Goal: Use online tool/utility: Utilize a website feature to perform a specific function

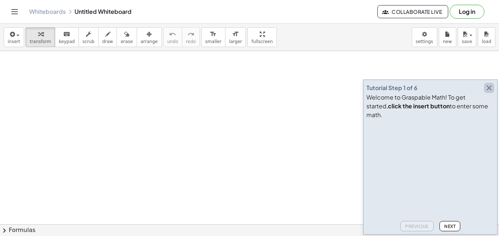
click at [489, 92] on icon "button" at bounding box center [488, 88] width 9 height 9
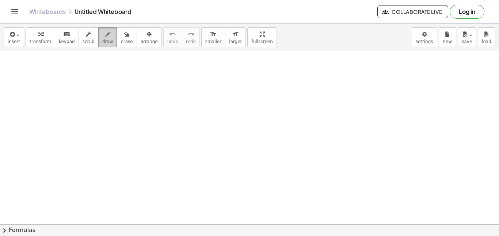
click at [105, 34] on icon "button" at bounding box center [107, 34] width 5 height 9
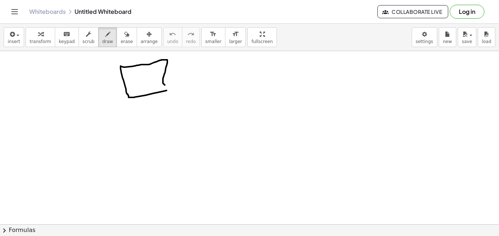
drag, startPoint x: 180, startPoint y: 58, endPoint x: 179, endPoint y: 52, distance: 5.8
drag, startPoint x: 165, startPoint y: 73, endPoint x: 181, endPoint y: 74, distance: 16.5
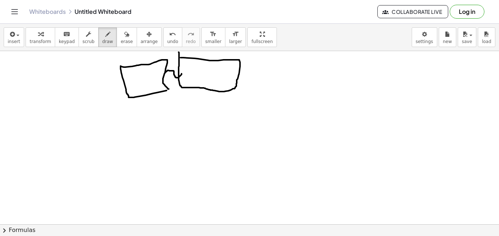
drag, startPoint x: 134, startPoint y: 58, endPoint x: 131, endPoint y: 64, distance: 6.7
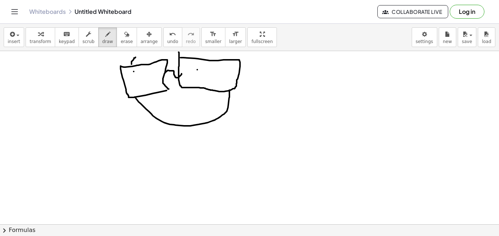
drag, startPoint x: 135, startPoint y: 97, endPoint x: 228, endPoint y: 86, distance: 94.1
drag, startPoint x: 223, startPoint y: 57, endPoint x: 208, endPoint y: 49, distance: 16.8
click at [208, 49] on div "insert select one: Math Expression Function Text Youtube Video Graphing Geometr…" at bounding box center [249, 130] width 499 height 212
drag, startPoint x: 169, startPoint y: 97, endPoint x: 200, endPoint y: 99, distance: 30.4
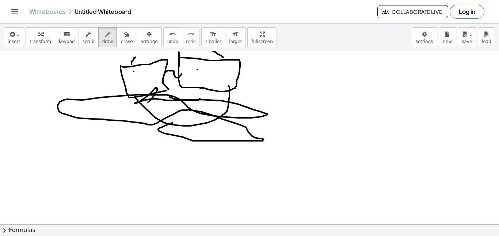
drag, startPoint x: 172, startPoint y: 123, endPoint x: 144, endPoint y: 105, distance: 33.6
click at [120, 41] on span "erase" at bounding box center [126, 41] width 12 height 5
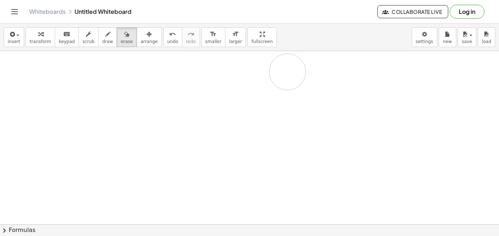
drag, startPoint x: 59, startPoint y: 105, endPoint x: 288, endPoint y: 70, distance: 231.8
click at [105, 36] on icon "button" at bounding box center [107, 34] width 5 height 9
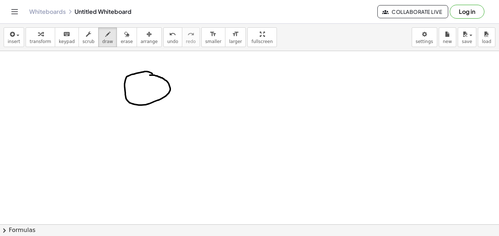
drag, startPoint x: 152, startPoint y: 74, endPoint x: 148, endPoint y: 75, distance: 4.3
drag, startPoint x: 141, startPoint y: 106, endPoint x: 139, endPoint y: 148, distance: 42.4
drag, startPoint x: 138, startPoint y: 148, endPoint x: 107, endPoint y: 179, distance: 43.6
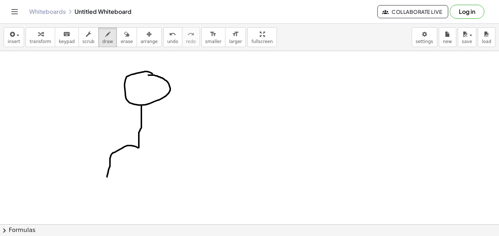
drag, startPoint x: 137, startPoint y: 147, endPoint x: 180, endPoint y: 185, distance: 57.5
drag, startPoint x: 107, startPoint y: 114, endPoint x: 172, endPoint y: 117, distance: 65.8
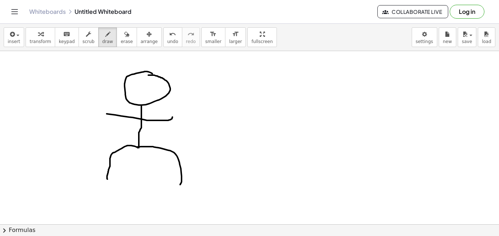
drag, startPoint x: 138, startPoint y: 89, endPoint x: 158, endPoint y: 88, distance: 20.8
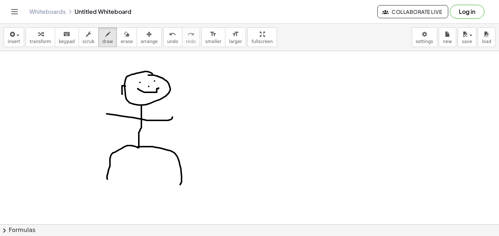
drag, startPoint x: 125, startPoint y: 86, endPoint x: 126, endPoint y: 94, distance: 8.1
drag, startPoint x: 168, startPoint y: 82, endPoint x: 169, endPoint y: 88, distance: 6.7
drag, startPoint x: 130, startPoint y: 75, endPoint x: 121, endPoint y: 62, distance: 15.4
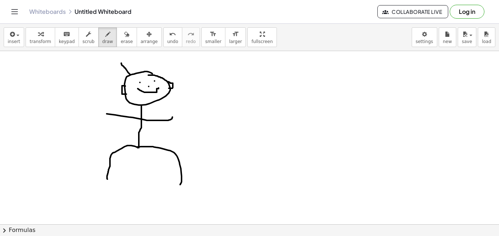
drag, startPoint x: 138, startPoint y: 70, endPoint x: 134, endPoint y: 63, distance: 8.0
drag, startPoint x: 145, startPoint y: 69, endPoint x: 145, endPoint y: 54, distance: 14.6
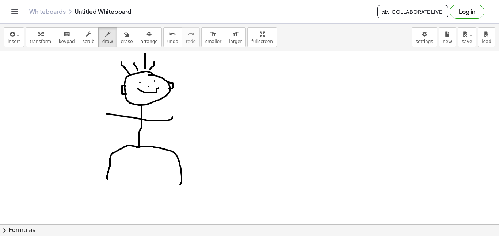
drag, startPoint x: 150, startPoint y: 69, endPoint x: 154, endPoint y: 58, distance: 11.8
drag, startPoint x: 153, startPoint y: 73, endPoint x: 162, endPoint y: 60, distance: 16.5
drag, startPoint x: 160, startPoint y: 74, endPoint x: 170, endPoint y: 64, distance: 14.5
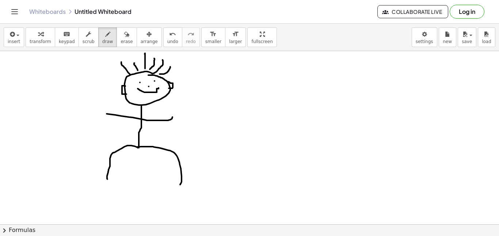
drag, startPoint x: 127, startPoint y: 75, endPoint x: 114, endPoint y: 66, distance: 15.0
drag, startPoint x: 122, startPoint y: 80, endPoint x: 112, endPoint y: 77, distance: 9.6
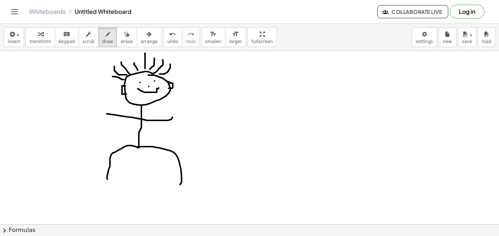
drag, startPoint x: 121, startPoint y: 79, endPoint x: 126, endPoint y: 80, distance: 5.7
drag, startPoint x: 165, startPoint y: 77, endPoint x: 178, endPoint y: 74, distance: 13.4
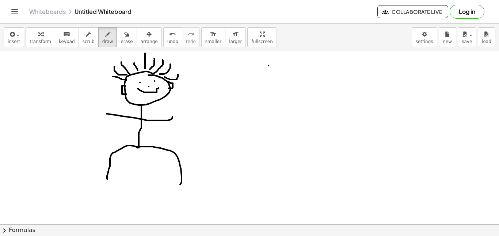
drag, startPoint x: 262, startPoint y: 73, endPoint x: 296, endPoint y: 73, distance: 34.3
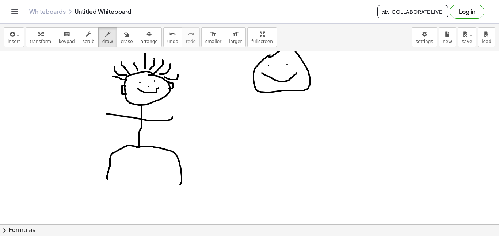
drag, startPoint x: 270, startPoint y: 55, endPoint x: 264, endPoint y: 56, distance: 6.2
drag, startPoint x: 276, startPoint y: 91, endPoint x: 271, endPoint y: 93, distance: 5.9
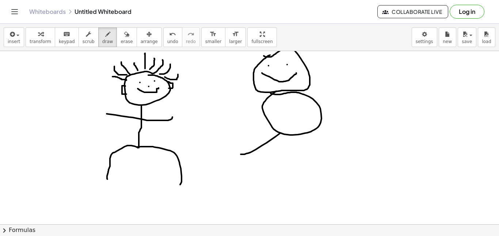
drag, startPoint x: 280, startPoint y: 133, endPoint x: 237, endPoint y: 154, distance: 47.5
drag, startPoint x: 311, startPoint y: 130, endPoint x: 376, endPoint y: 164, distance: 72.7
drag, startPoint x: 264, startPoint y: 109, endPoint x: 211, endPoint y: 117, distance: 53.1
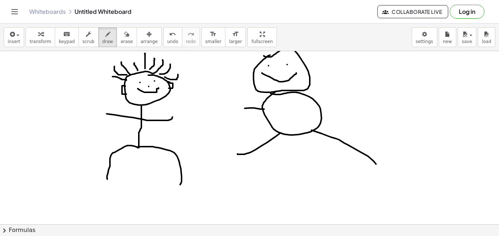
drag, startPoint x: 311, startPoint y: 97, endPoint x: 366, endPoint y: 58, distance: 67.1
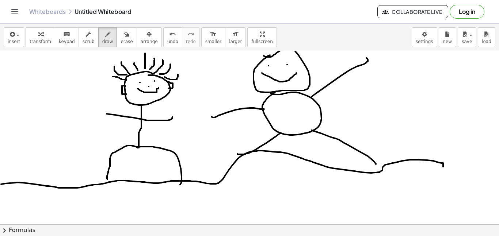
drag, startPoint x: 1, startPoint y: 184, endPoint x: 443, endPoint y: 173, distance: 441.9
drag, startPoint x: 443, startPoint y: 173, endPoint x: 484, endPoint y: 170, distance: 41.0
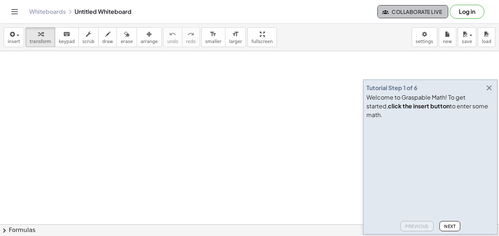
click at [408, 11] on span "Collaborate Live" at bounding box center [412, 11] width 58 height 7
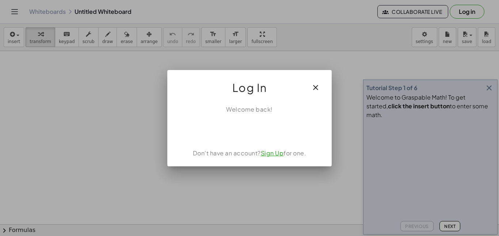
click at [318, 86] on icon "button" at bounding box center [315, 87] width 9 height 9
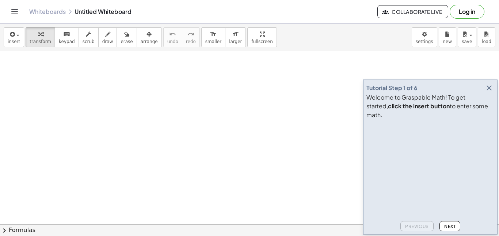
drag, startPoint x: 318, startPoint y: 86, endPoint x: 141, endPoint y: -44, distance: 219.4
click at [141, 0] on html "Graspable Math Activities Get Started Activity Bank Assigned Work Classes White…" at bounding box center [249, 118] width 499 height 236
click at [491, 92] on icon "button" at bounding box center [488, 88] width 9 height 9
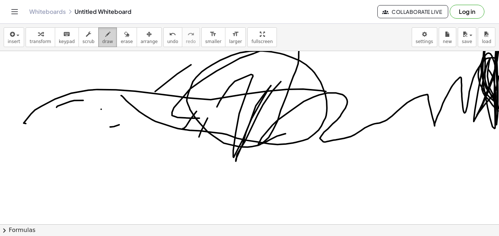
click at [102, 42] on span "draw" at bounding box center [107, 41] width 11 height 5
click at [14, 41] on span "insert" at bounding box center [14, 41] width 12 height 5
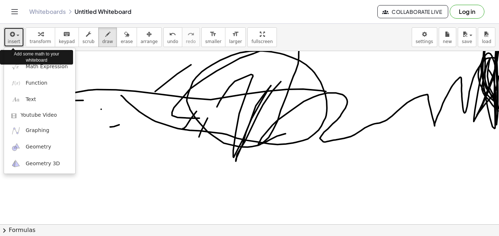
click at [11, 34] on icon "button" at bounding box center [11, 34] width 7 height 9
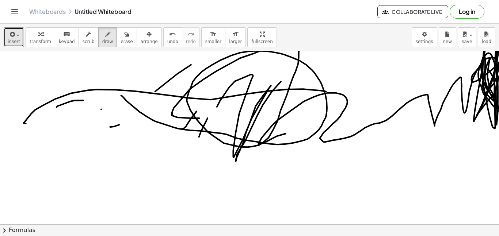
drag, startPoint x: 480, startPoint y: 67, endPoint x: 474, endPoint y: 81, distance: 15.4
